Goal: Browse casually

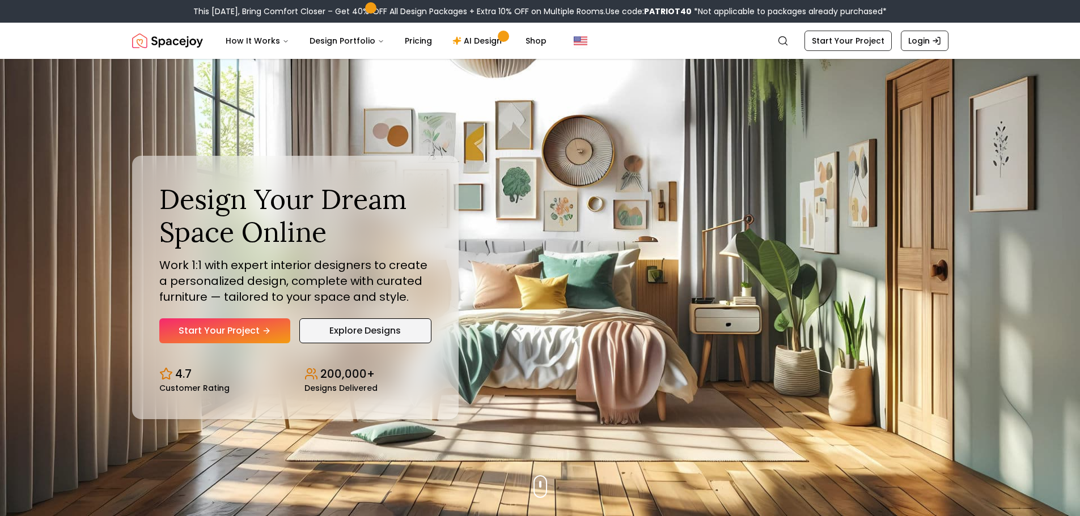
click at [351, 326] on link "Explore Designs" at bounding box center [365, 331] width 132 height 25
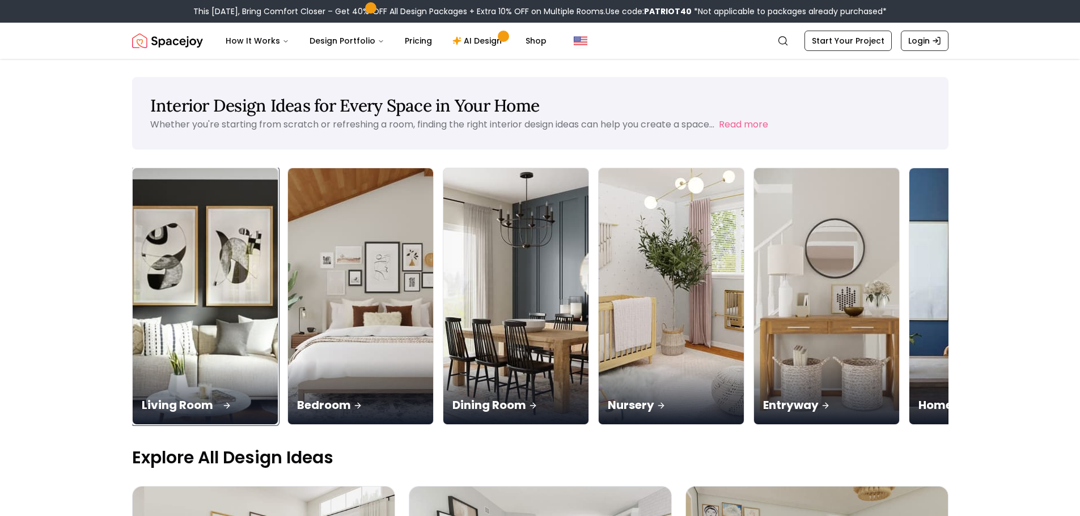
click at [220, 222] on img at bounding box center [205, 296] width 153 height 269
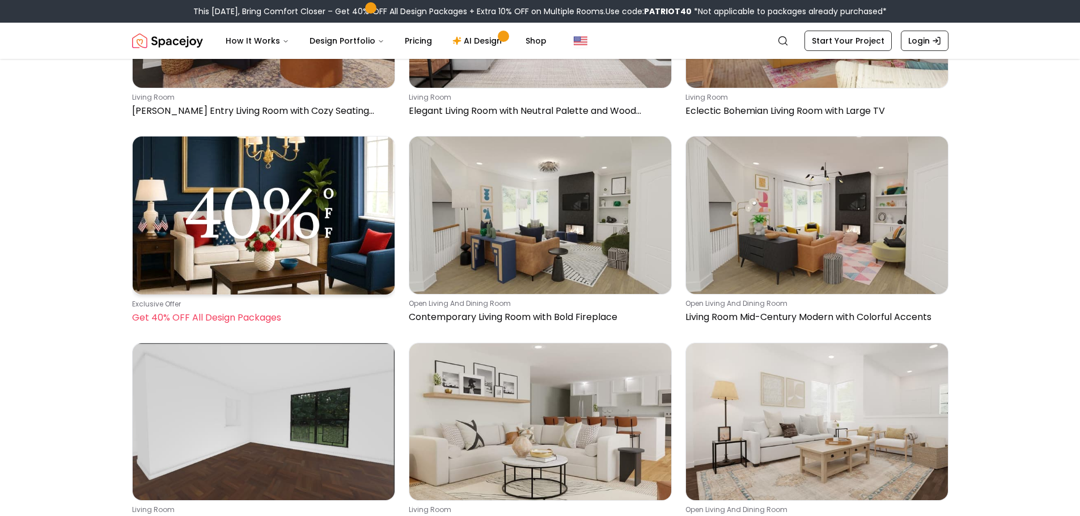
scroll to position [283, 0]
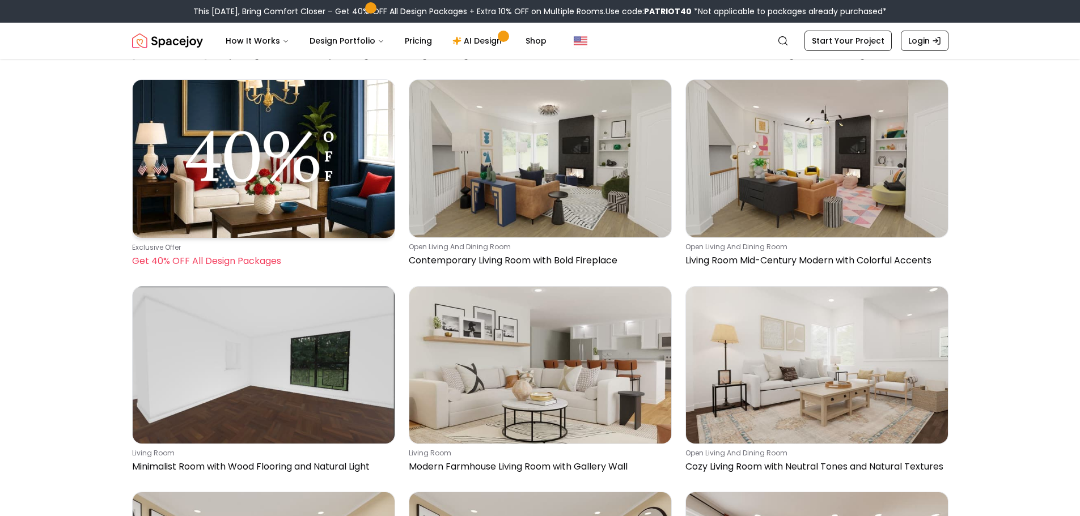
click at [253, 116] on img at bounding box center [264, 159] width 262 height 158
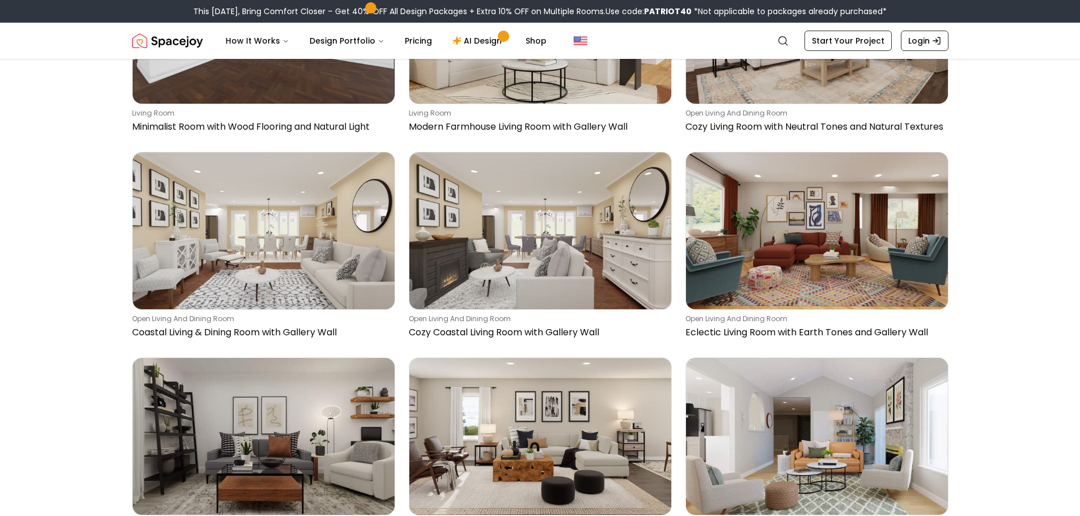
scroll to position [680, 0]
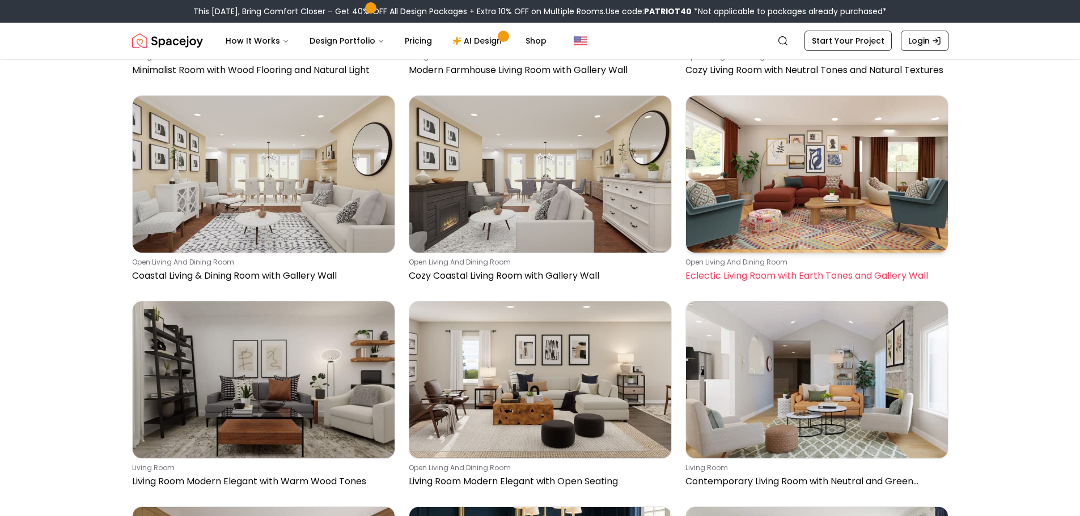
click at [828, 224] on img at bounding box center [817, 174] width 262 height 157
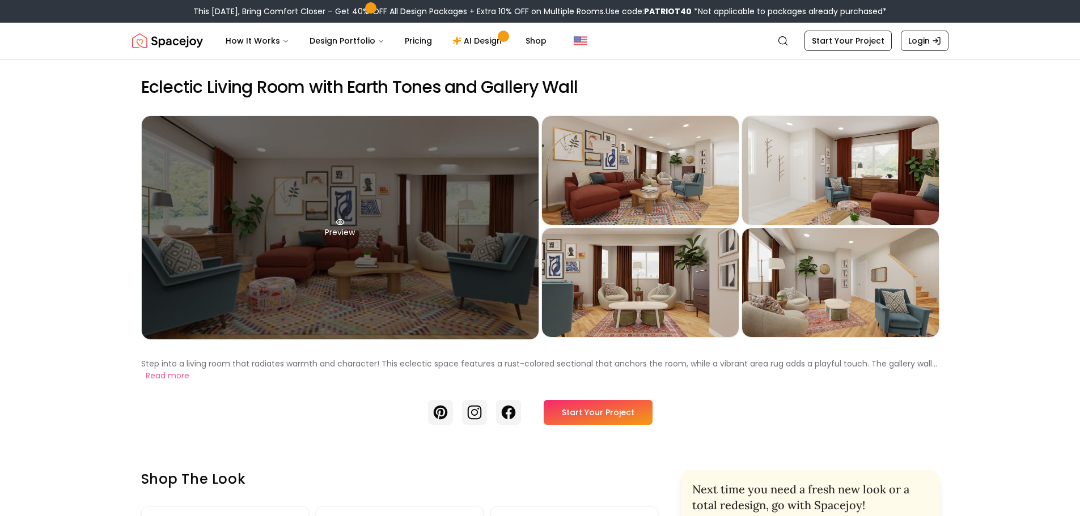
click at [337, 223] on icon at bounding box center [340, 222] width 9 height 9
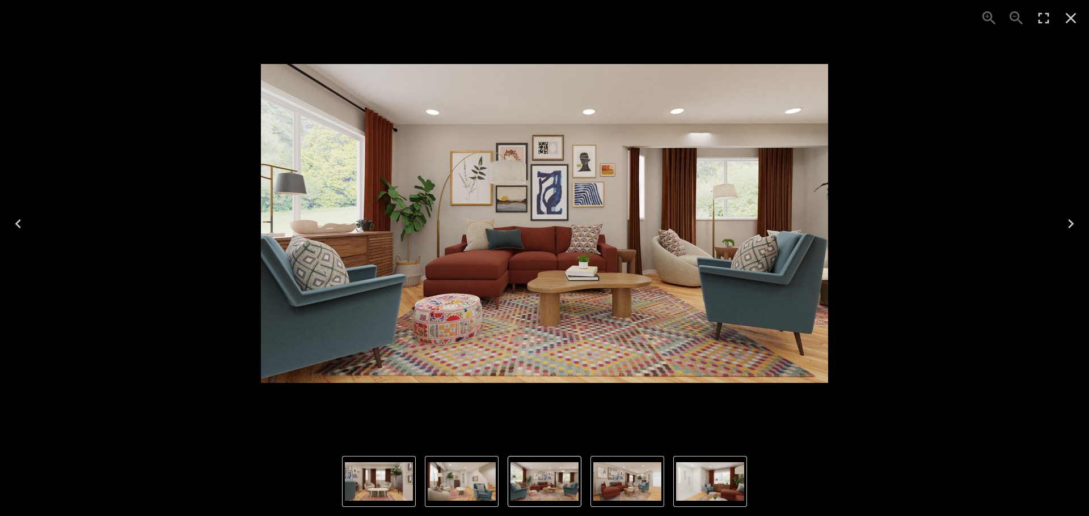
drag, startPoint x: 678, startPoint y: 182, endPoint x: 1071, endPoint y: 19, distance: 425.5
click at [1071, 19] on icon "Close" at bounding box center [1070, 18] width 11 height 11
